Goal: Navigation & Orientation: Find specific page/section

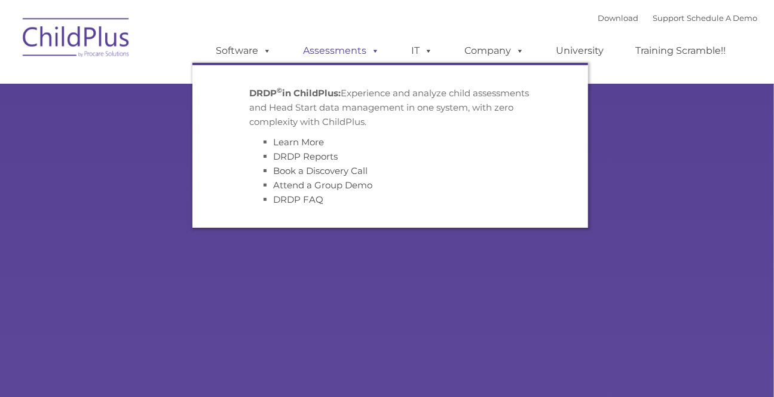
type input ""
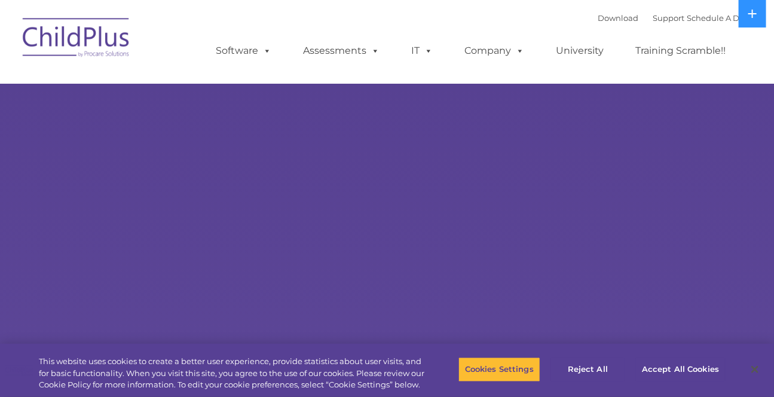
select select "MEDIUM"
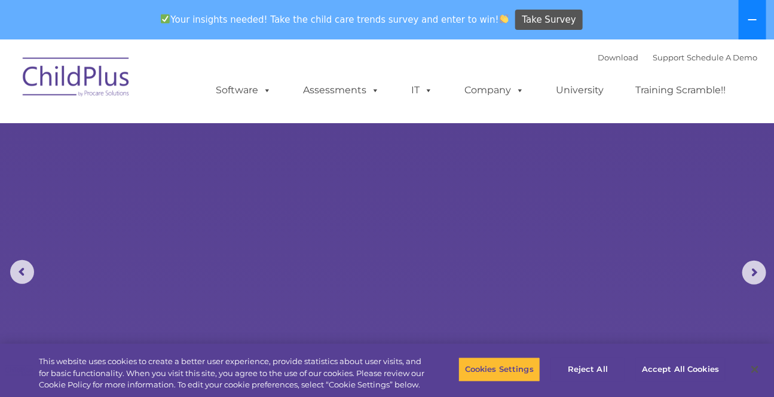
click at [750, 22] on icon at bounding box center [753, 20] width 10 height 10
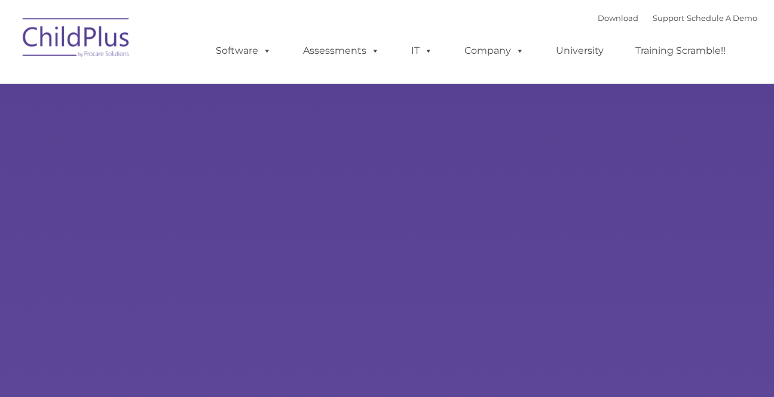
type input ""
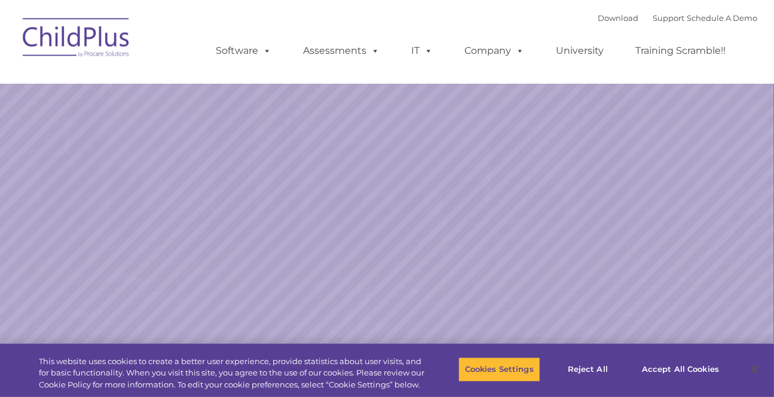
select select "MEDIUM"
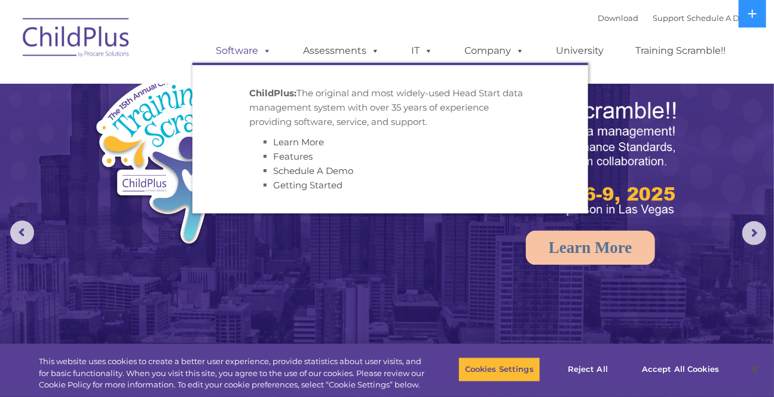
click at [264, 49] on span at bounding box center [265, 50] width 13 height 11
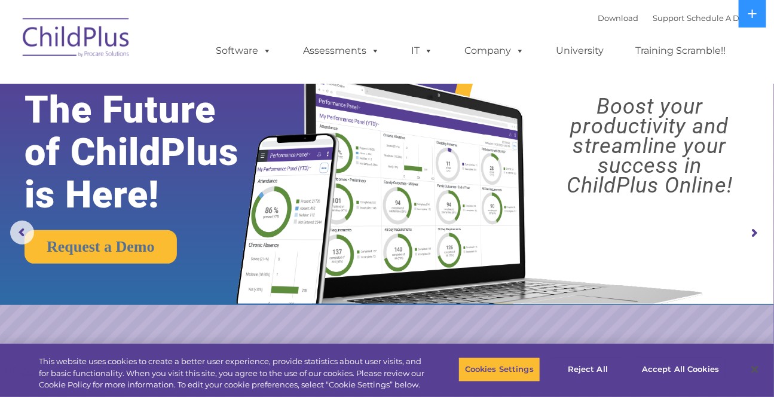
click at [101, 42] on img at bounding box center [77, 40] width 120 height 60
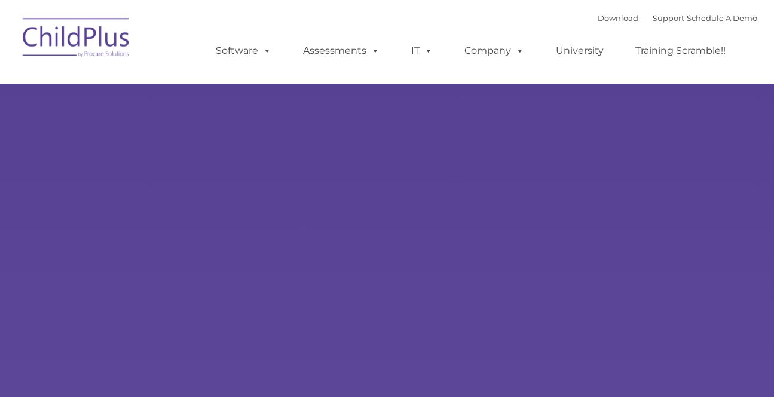
type input ""
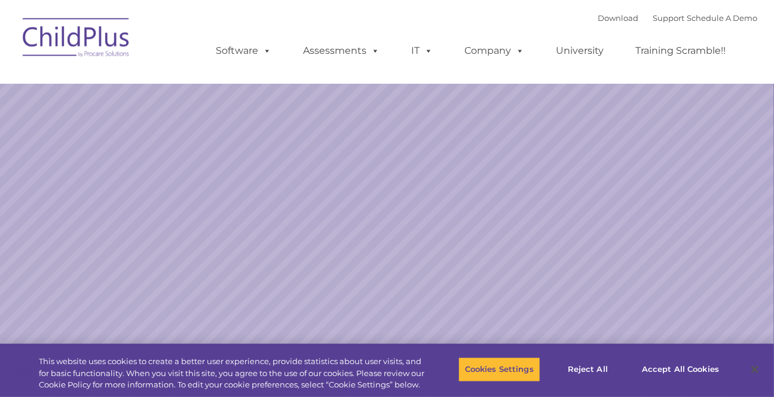
select select "MEDIUM"
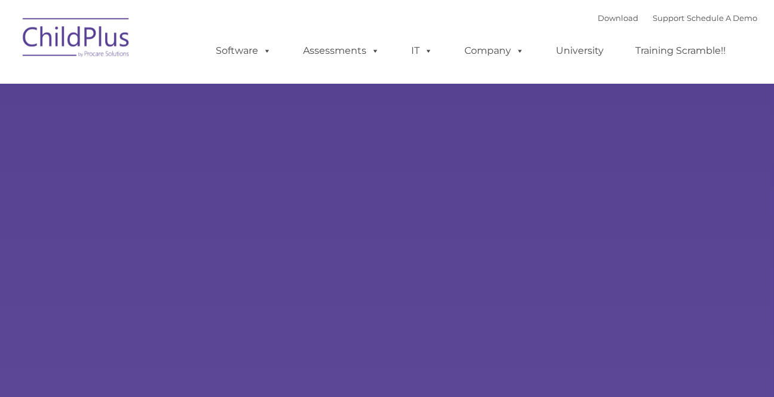
type input ""
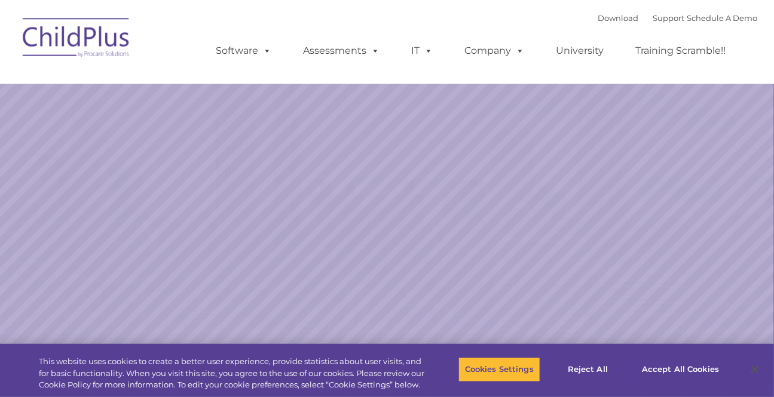
select select "MEDIUM"
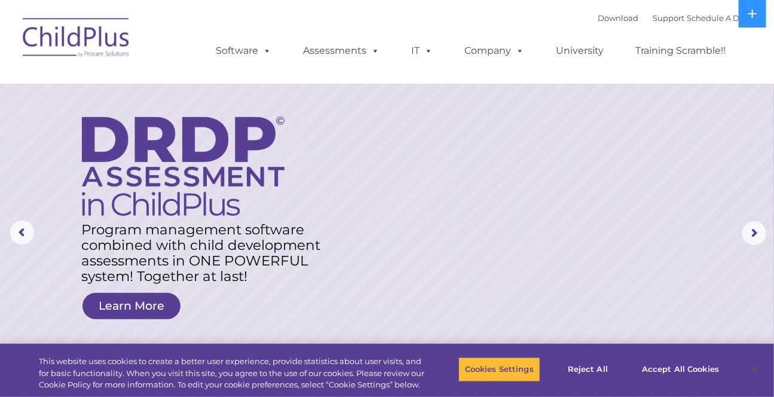
click at [121, 35] on img at bounding box center [77, 40] width 120 height 60
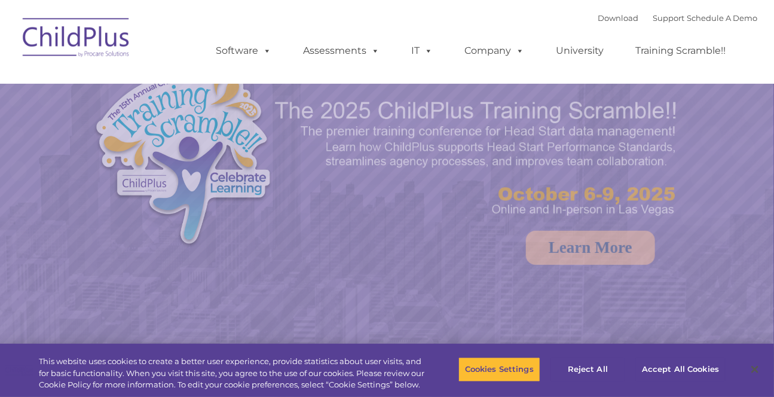
select select "MEDIUM"
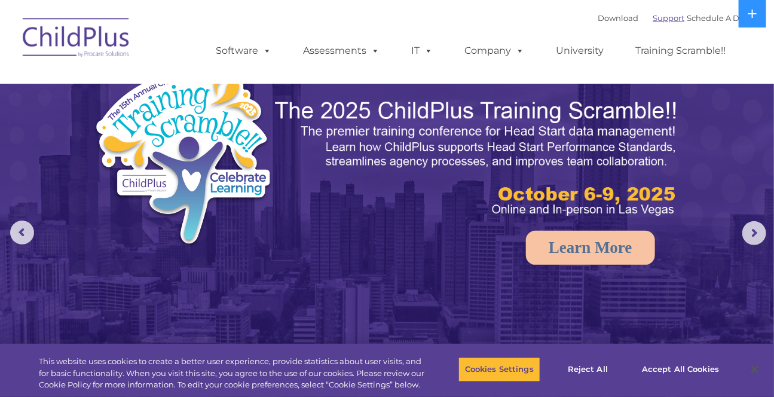
click at [653, 20] on link "Support" at bounding box center [669, 18] width 32 height 10
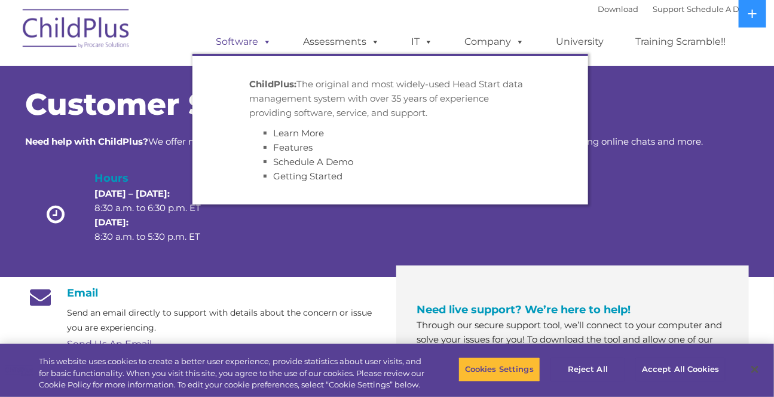
click at [262, 45] on span at bounding box center [265, 41] width 13 height 11
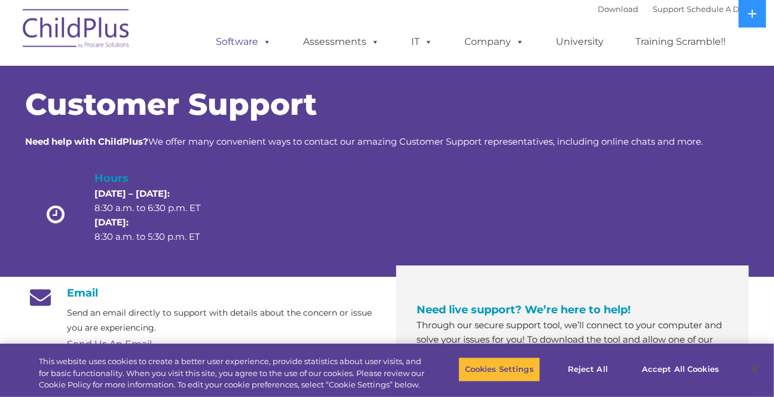
click at [249, 42] on link "Software" at bounding box center [244, 42] width 80 height 24
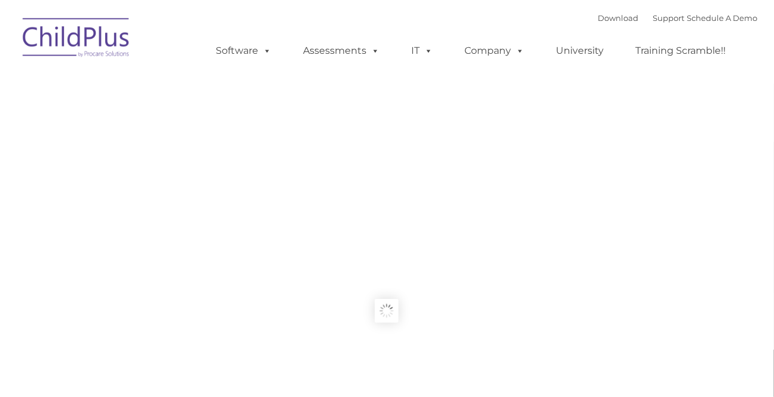
type input ""
